Goal: Transaction & Acquisition: Subscribe to service/newsletter

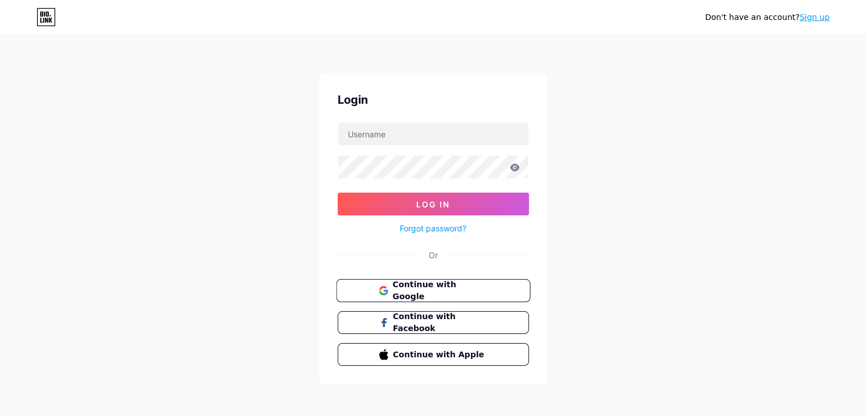
click at [434, 293] on span "Continue with Google" at bounding box center [439, 290] width 95 height 24
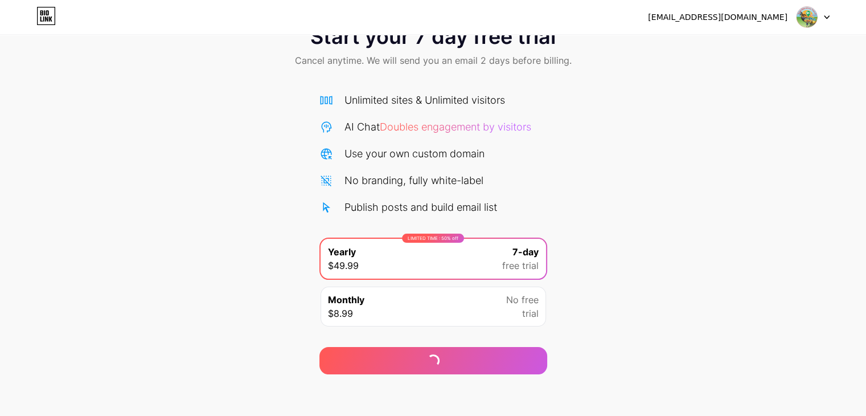
scroll to position [42, 0]
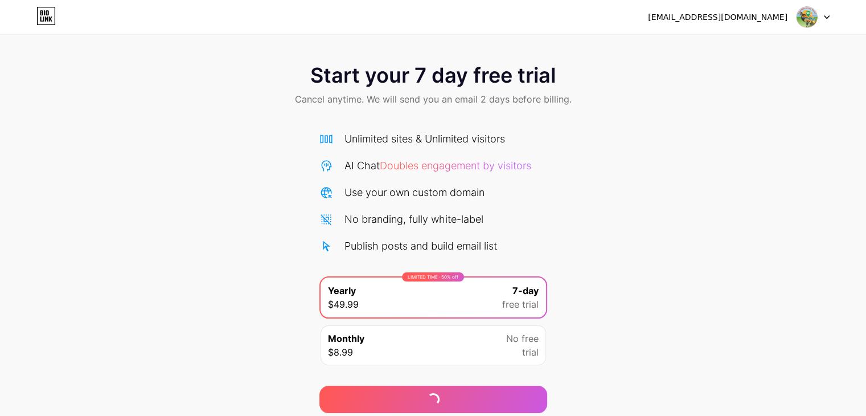
click at [809, 21] on img at bounding box center [807, 17] width 22 height 22
click at [753, 51] on li "Logout" at bounding box center [758, 46] width 141 height 31
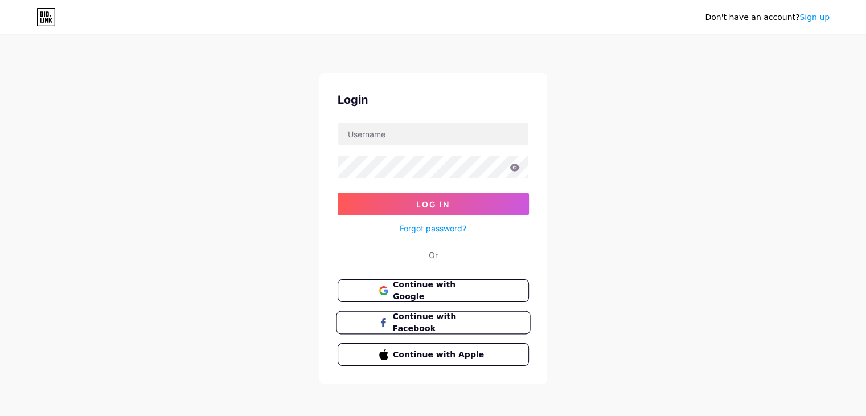
click at [440, 321] on span "Continue with Facebook" at bounding box center [439, 322] width 95 height 24
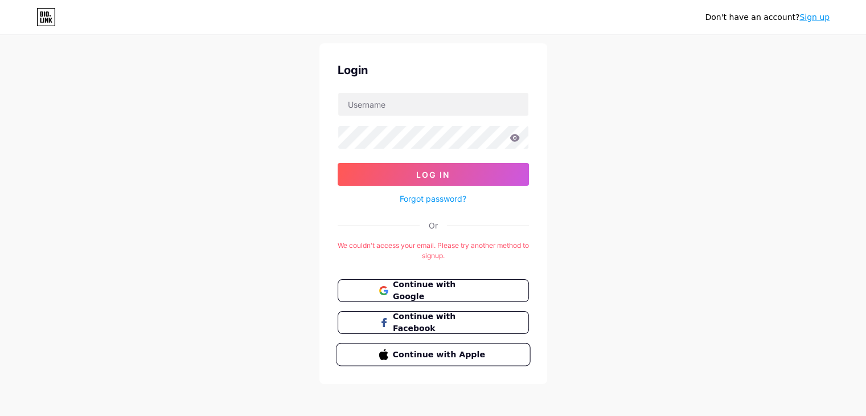
scroll to position [32, 0]
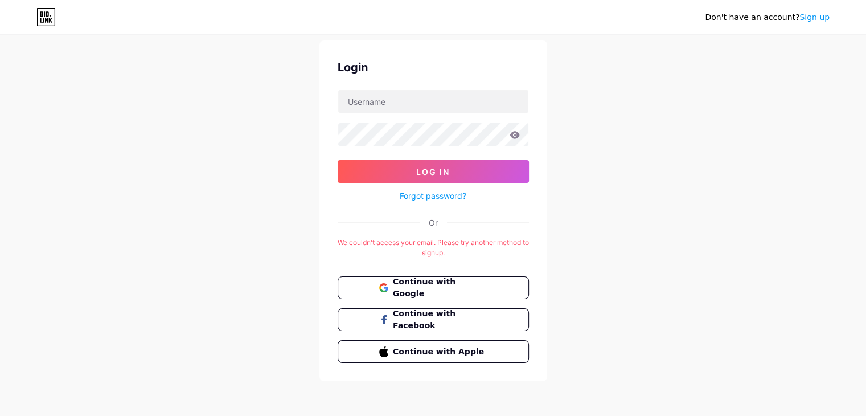
click at [826, 20] on link "Sign up" at bounding box center [814, 17] width 30 height 9
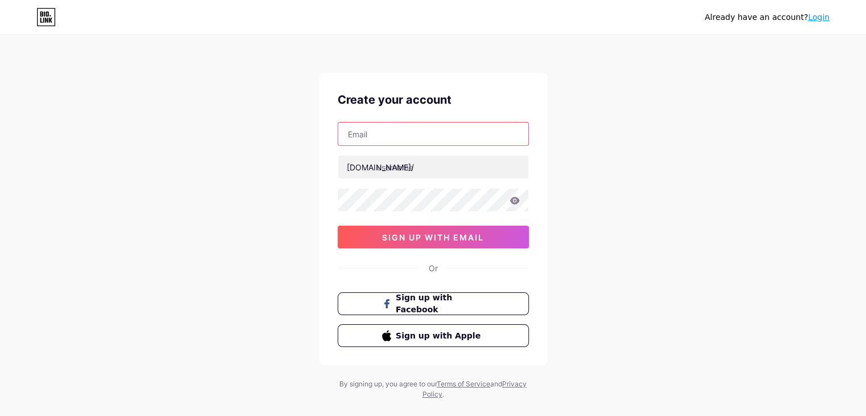
click at [438, 123] on input "text" at bounding box center [433, 133] width 190 height 23
click at [447, 130] on input "text" at bounding box center [433, 133] width 190 height 23
type input "[EMAIL_ADDRESS][DOMAIN_NAME]"
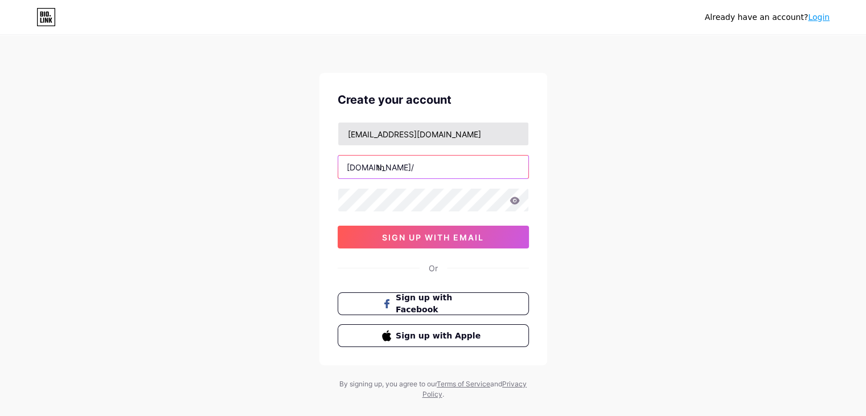
type input "t"
type input "s"
type input "p"
type input "sapadiscoverytravel"
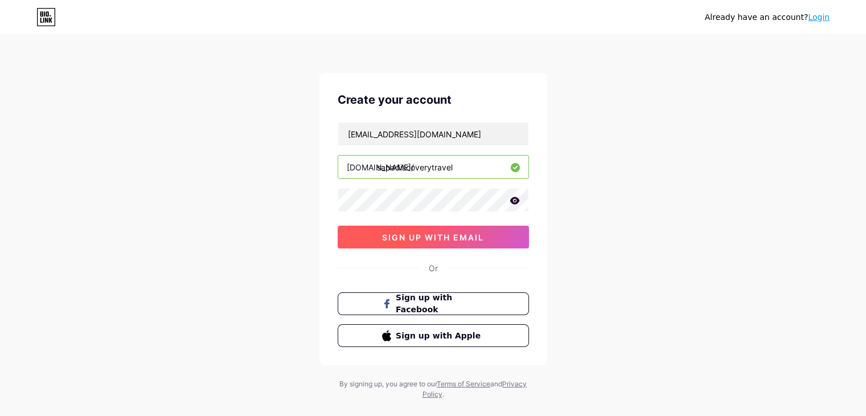
click at [491, 231] on button "sign up with email" at bounding box center [433, 236] width 191 height 23
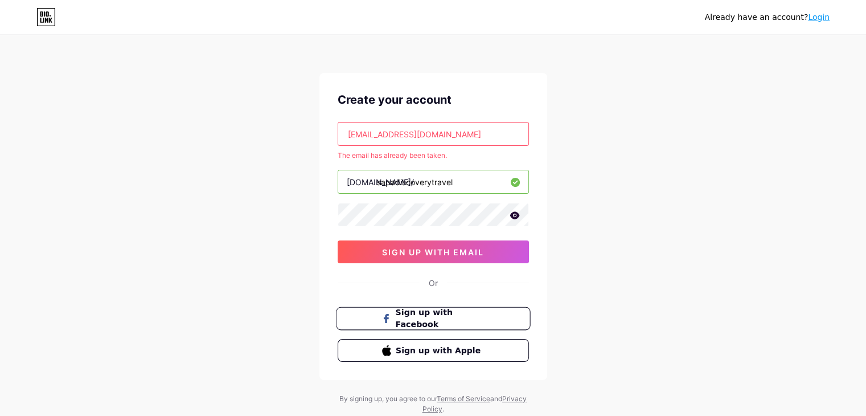
click at [497, 317] on button "Sign up with Facebook" at bounding box center [433, 318] width 194 height 23
